Goal: Task Accomplishment & Management: Use online tool/utility

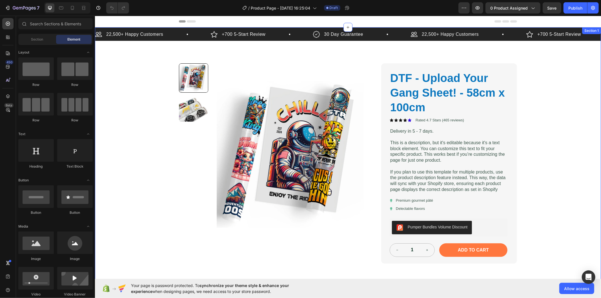
click at [302, 56] on div "22,500+ Happy Customers Item List +700 5-Start Review Item List 30 Day Guarante…" at bounding box center [348, 175] width 506 height 296
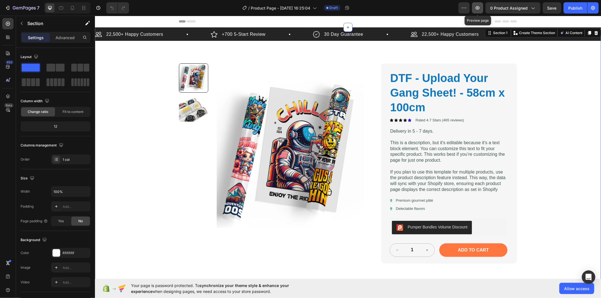
click at [480, 8] on icon "button" at bounding box center [478, 7] width 4 height 3
click at [549, 10] on span "Save" at bounding box center [552, 8] width 9 height 5
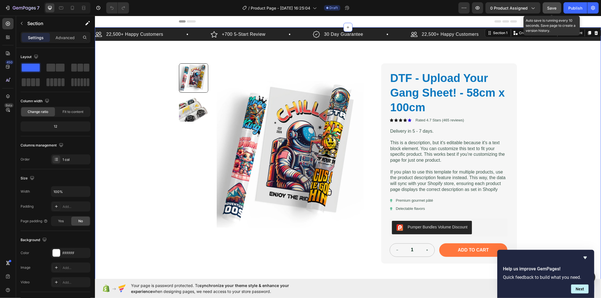
click at [557, 12] on button "Save" at bounding box center [552, 7] width 19 height 11
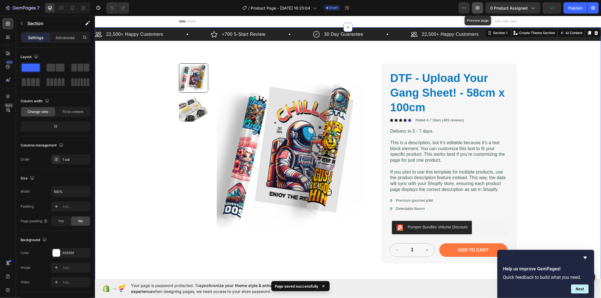
click at [478, 9] on icon "button" at bounding box center [478, 8] width 6 height 6
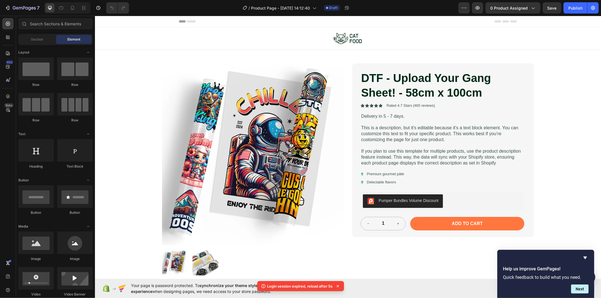
click at [196, 20] on div "Header" at bounding box center [348, 21] width 338 height 11
click at [99, 21] on icon at bounding box center [101, 21] width 4 height 4
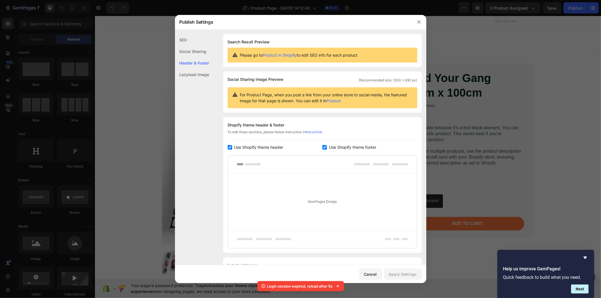
scroll to position [29, 0]
